Goal: Navigation & Orientation: Find specific page/section

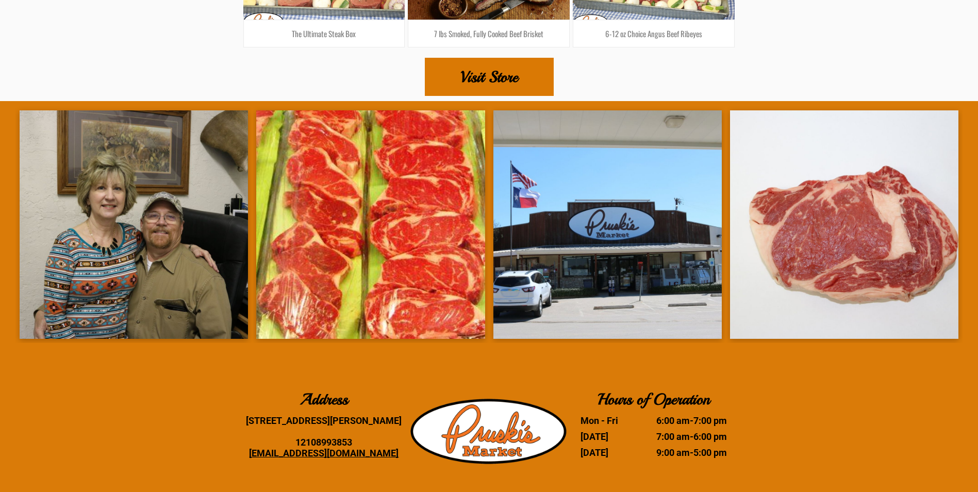
scroll to position [2114, 0]
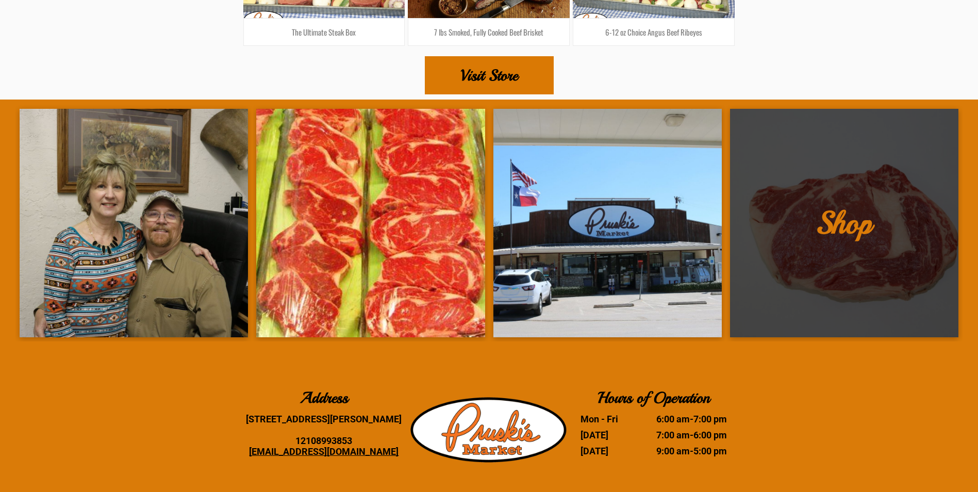
click at [774, 257] on link at bounding box center [844, 223] width 228 height 228
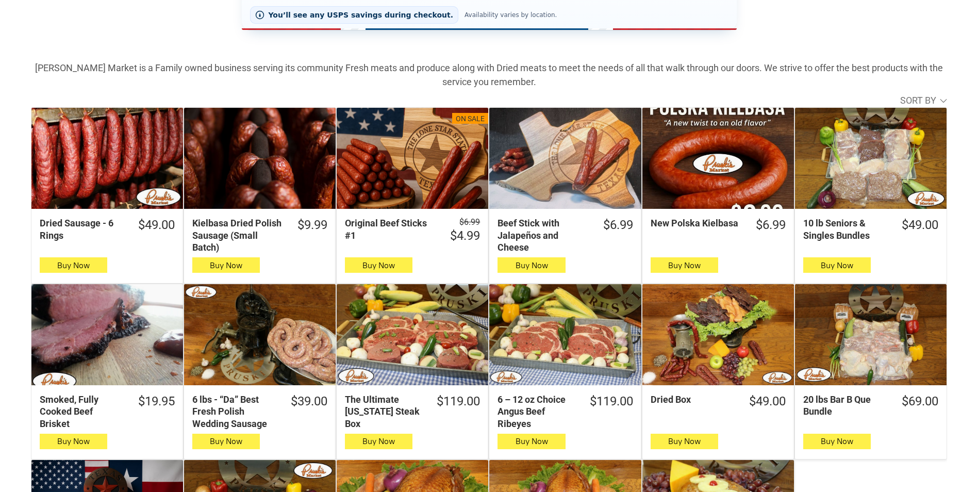
scroll to position [258, 0]
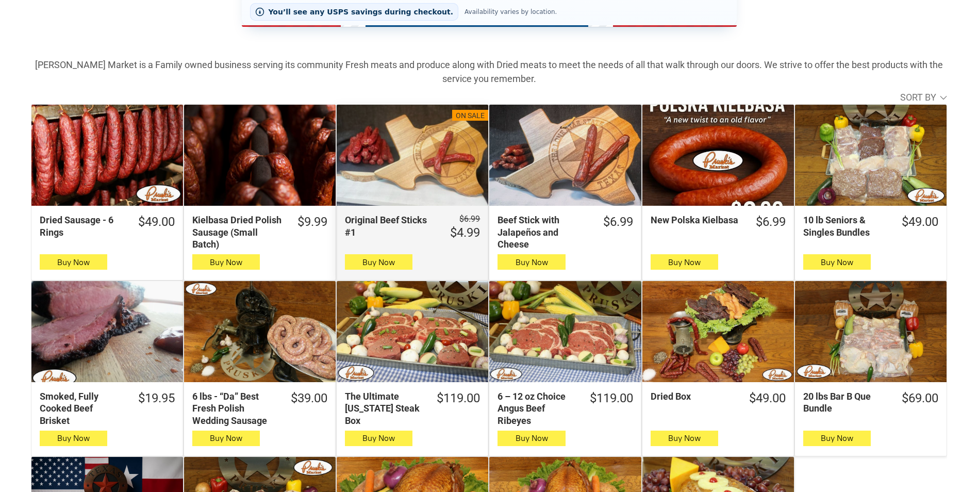
click at [366, 190] on div "Original Beef Sticks #1" at bounding box center [413, 155] width 152 height 101
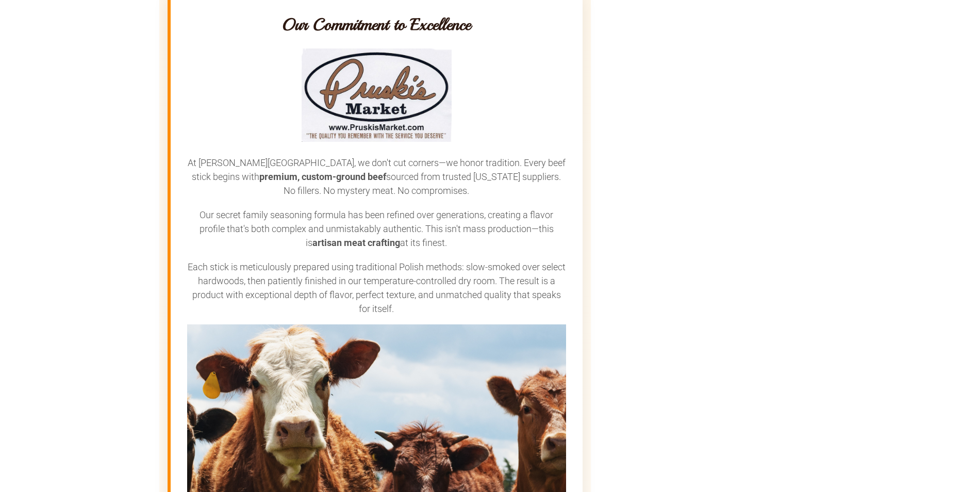
scroll to position [1598, 0]
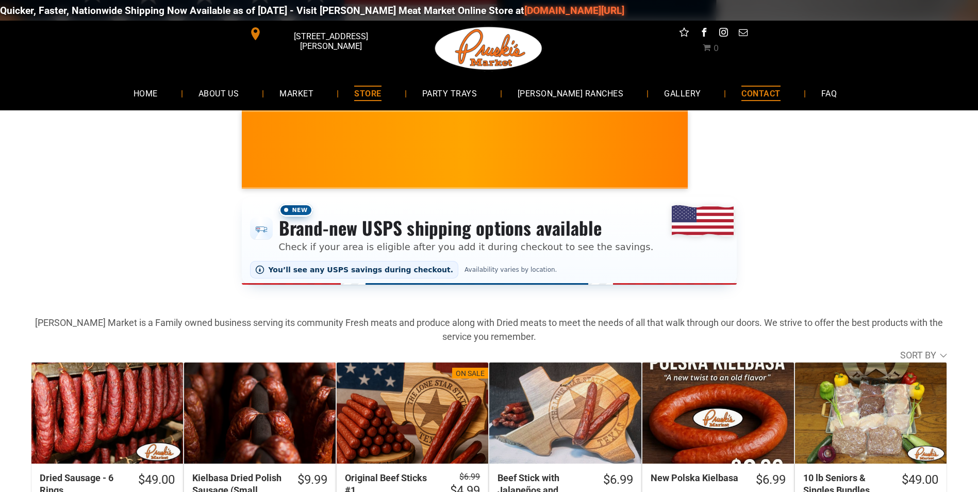
click at [750, 95] on span "CONTACT" at bounding box center [760, 93] width 39 height 15
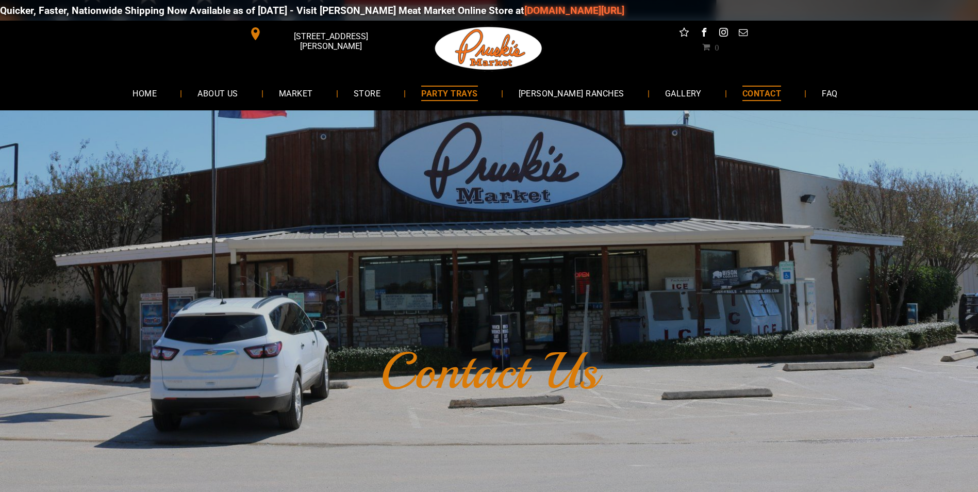
click at [466, 85] on link "PARTY TRAYS" at bounding box center [449, 92] width 87 height 27
click at [572, 86] on span "[PERSON_NAME] RANCHES" at bounding box center [570, 93] width 107 height 15
click at [306, 86] on span "MARKET" at bounding box center [296, 93] width 35 height 15
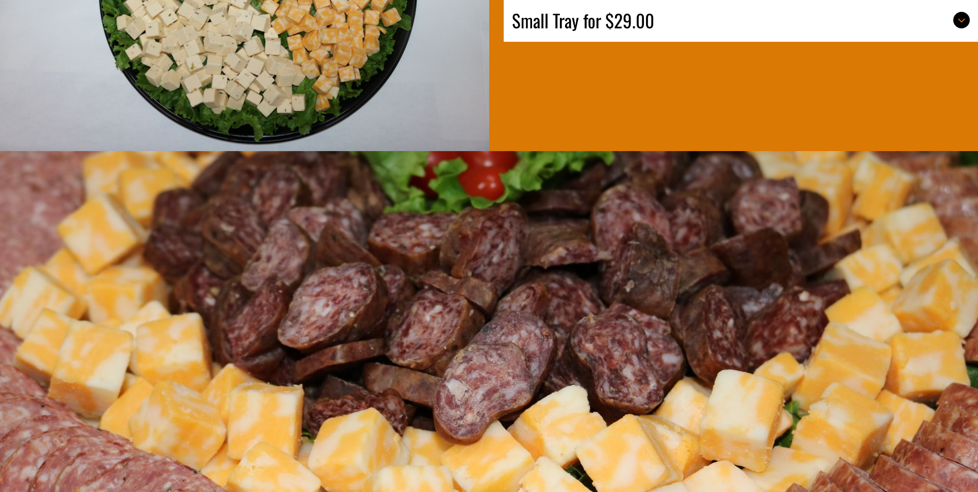
scroll to position [5672, 0]
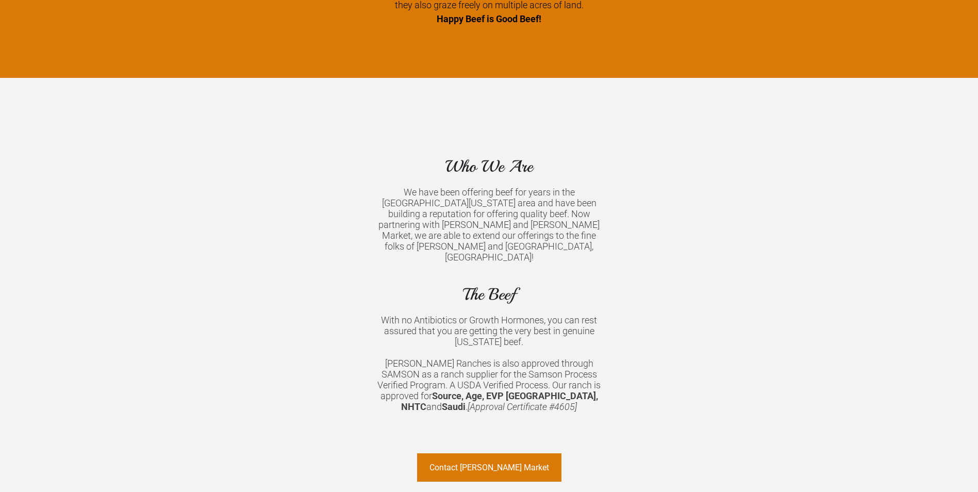
scroll to position [825, 0]
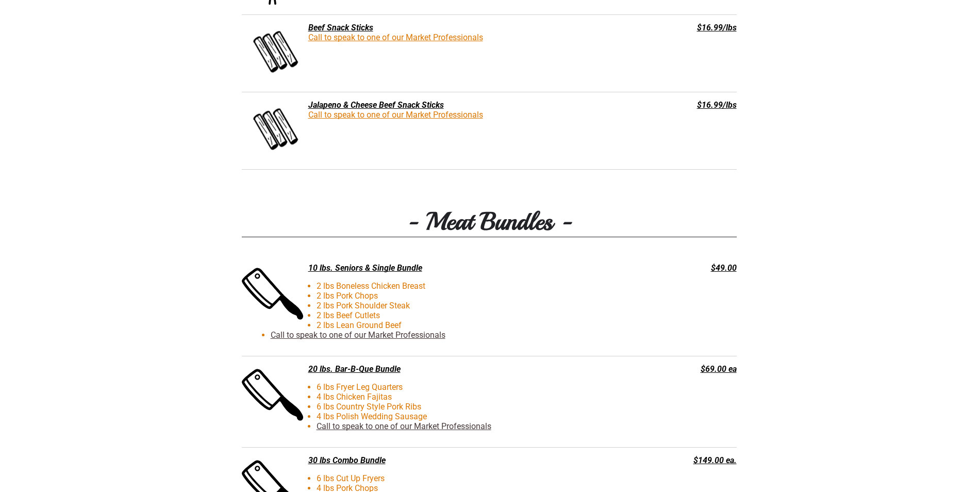
scroll to position [2063, 0]
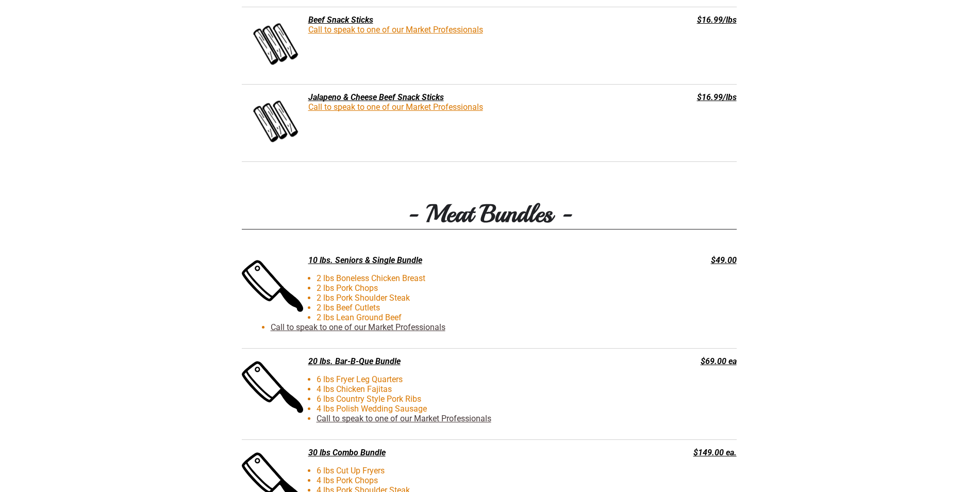
click at [368, 261] on div "10 lbs. Seniors & Single Bundle" at bounding box center [437, 260] width 391 height 10
click at [374, 279] on li "2 lbs Boneless Chicken Breast" at bounding box center [456, 278] width 370 height 10
click at [373, 279] on li "2 lbs Boneless Chicken Breast" at bounding box center [456, 278] width 370 height 10
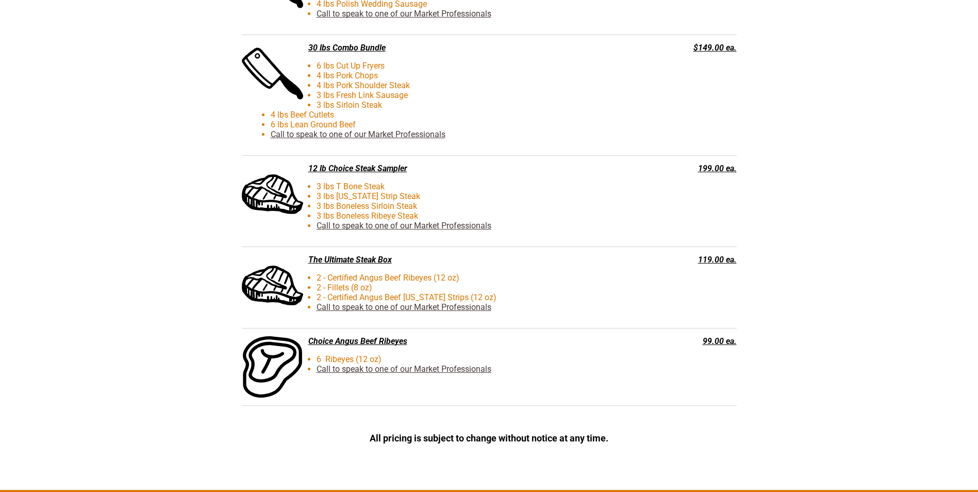
scroll to position [2475, 0]
